Goal: Information Seeking & Learning: Learn about a topic

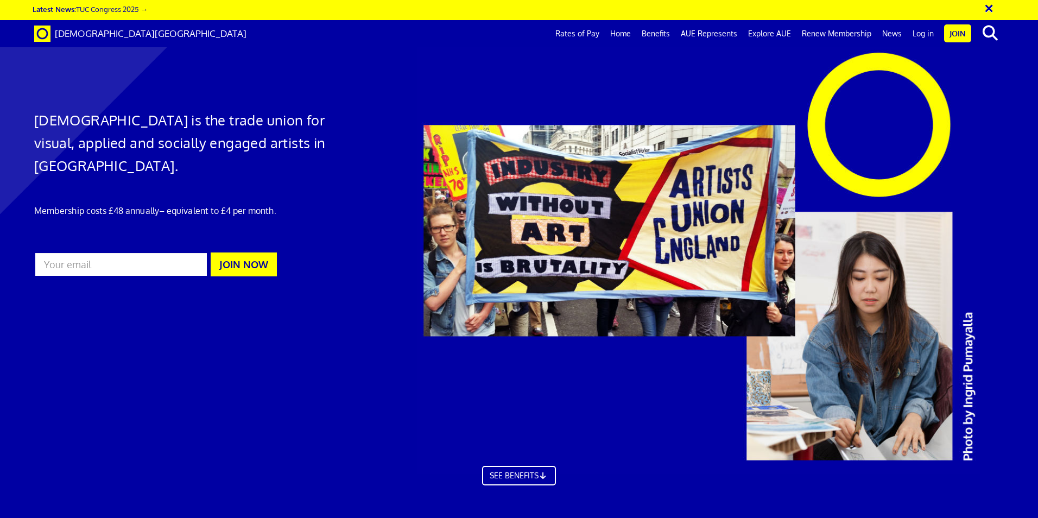
scroll to position [0, 17]
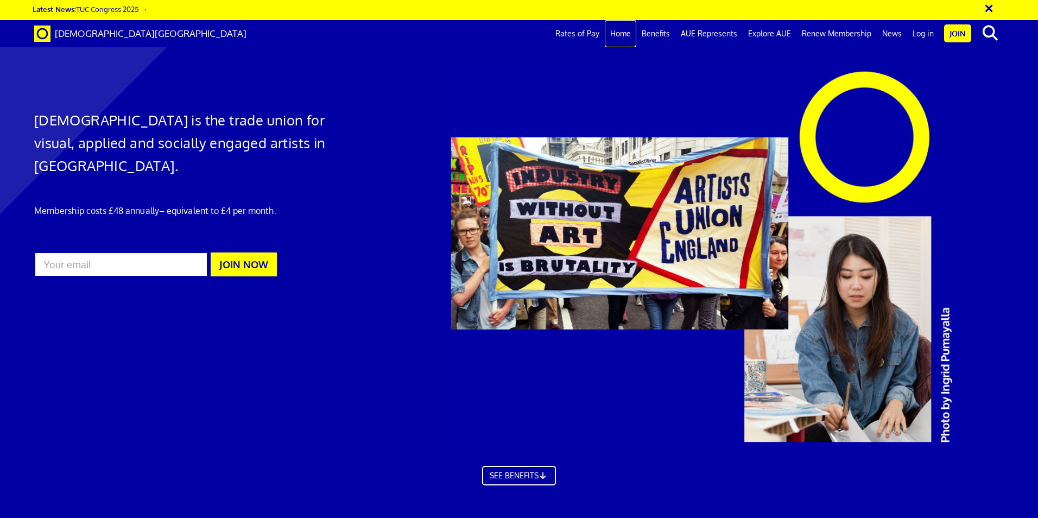
click at [633, 35] on link "Home" at bounding box center [620, 33] width 31 height 27
click at [669, 36] on link "Benefits" at bounding box center [655, 33] width 39 height 27
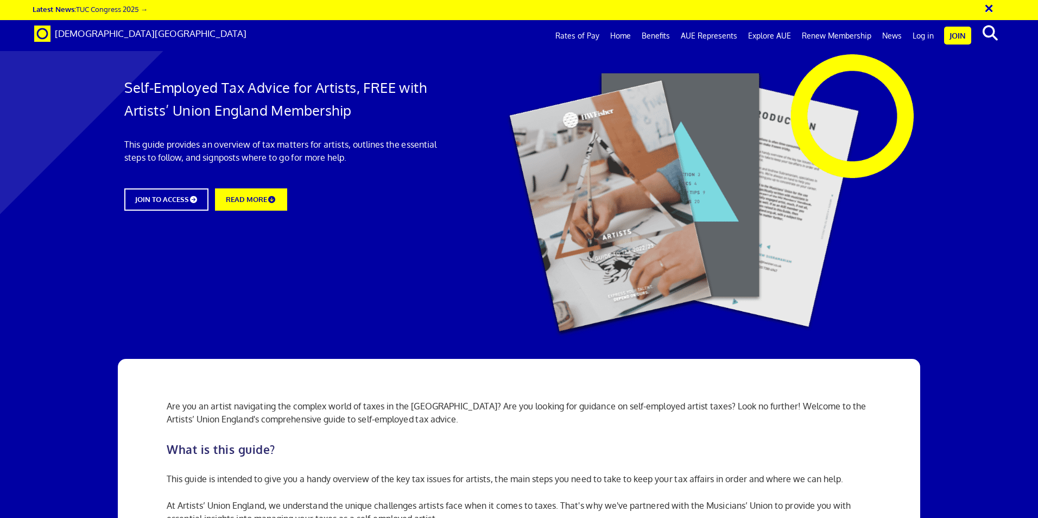
scroll to position [326, 0]
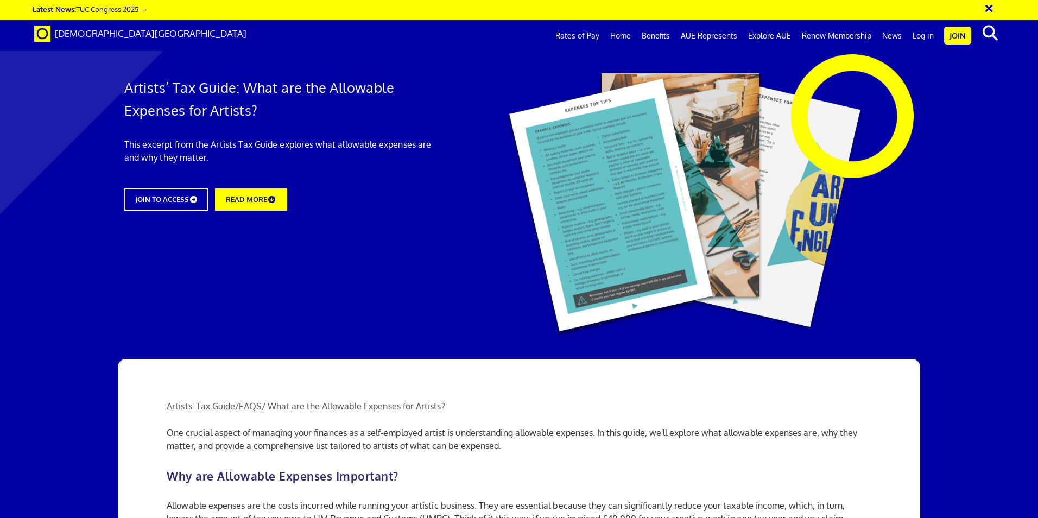
scroll to position [326, 0]
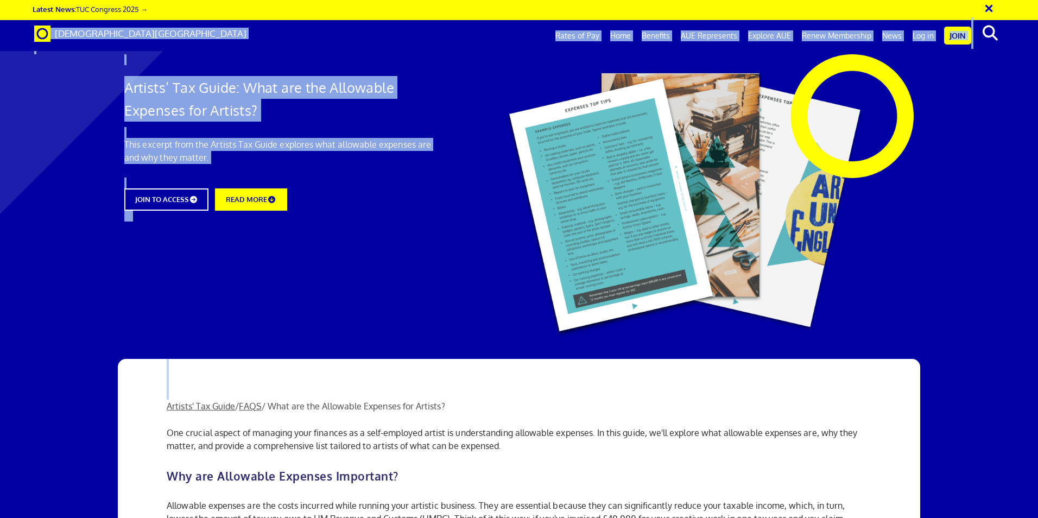
scroll to position [1171, 0]
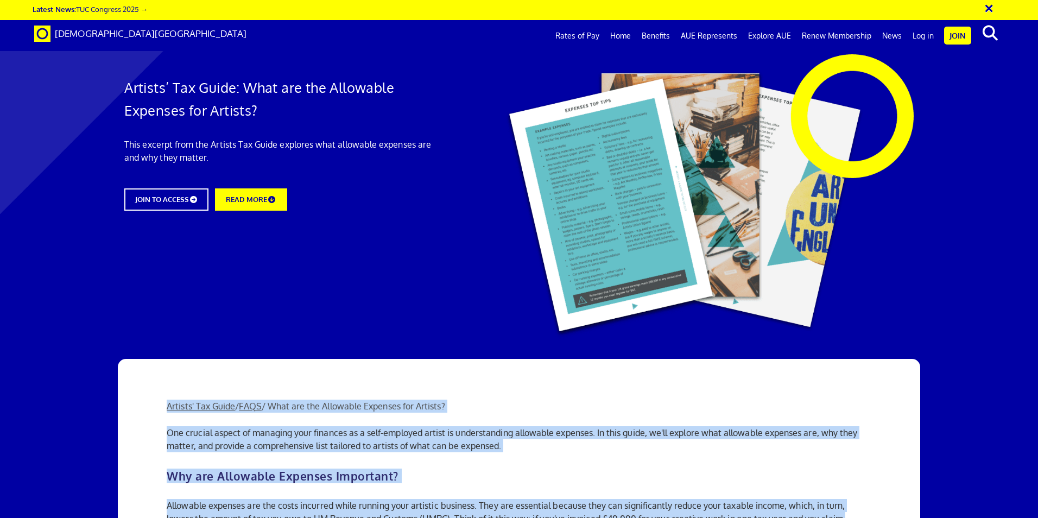
drag, startPoint x: 161, startPoint y: 135, endPoint x: 528, endPoint y: 342, distance: 421.4
copy div "Artists' Tax Guide / FAQS / What are the Allowable Expenses for Artists? One cr…"
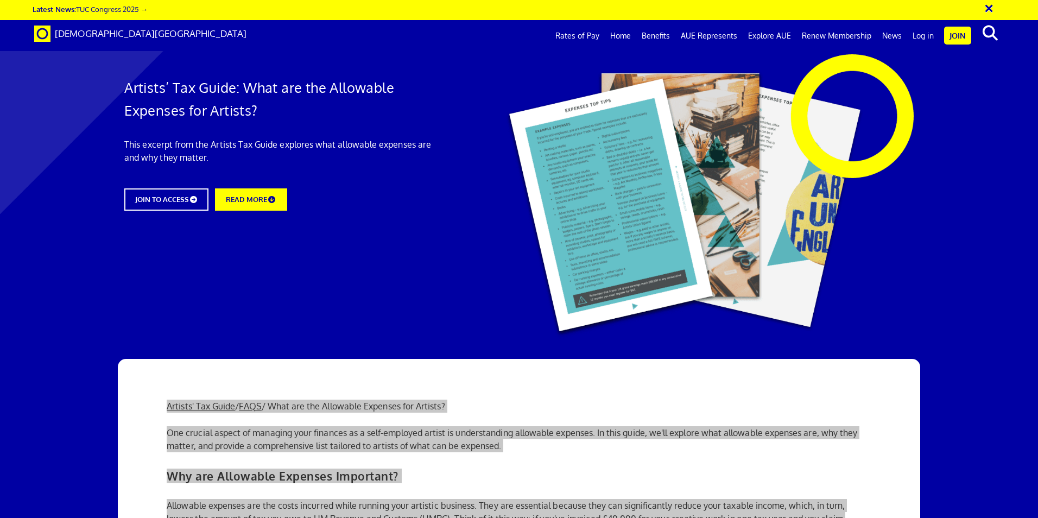
scroll to position [326, 0]
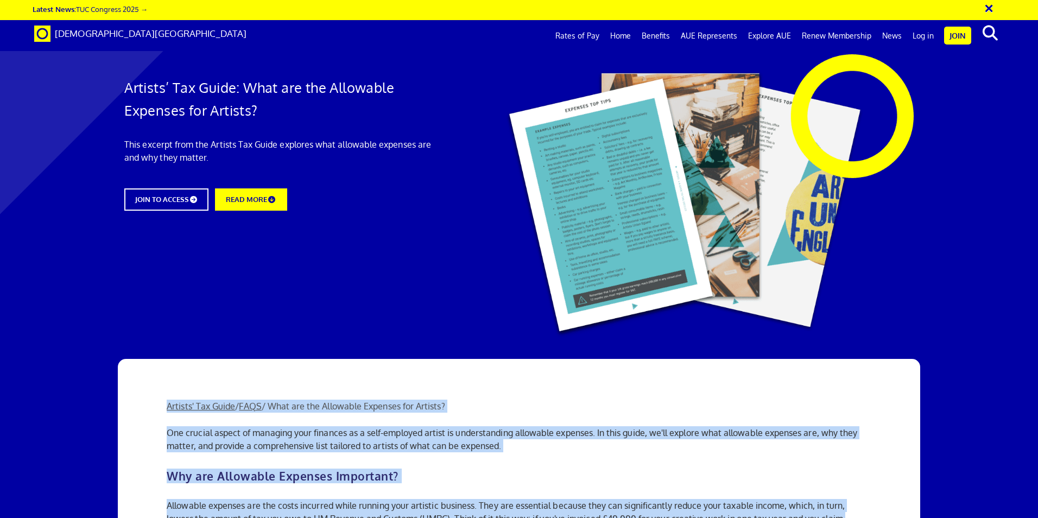
click at [604, 470] on h2 "Why are Allowable Expenses Important?" at bounding box center [519, 476] width 705 height 12
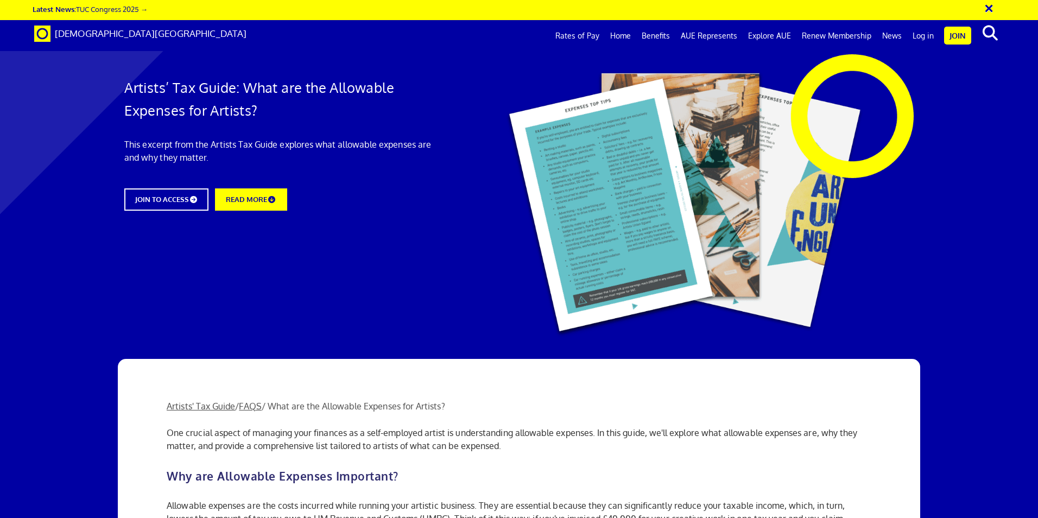
scroll to position [815, 0]
